Goal: Check status: Check status

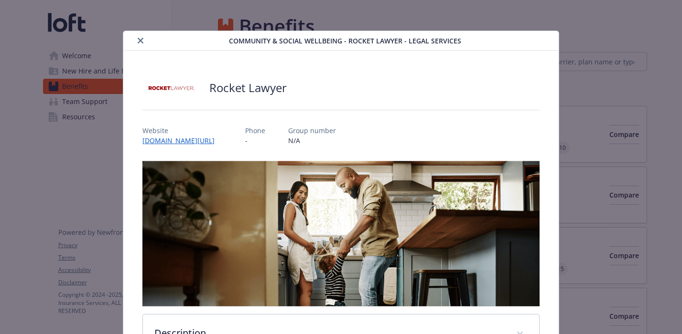
scroll to position [415, 0]
